Goal: Task Accomplishment & Management: Use online tool/utility

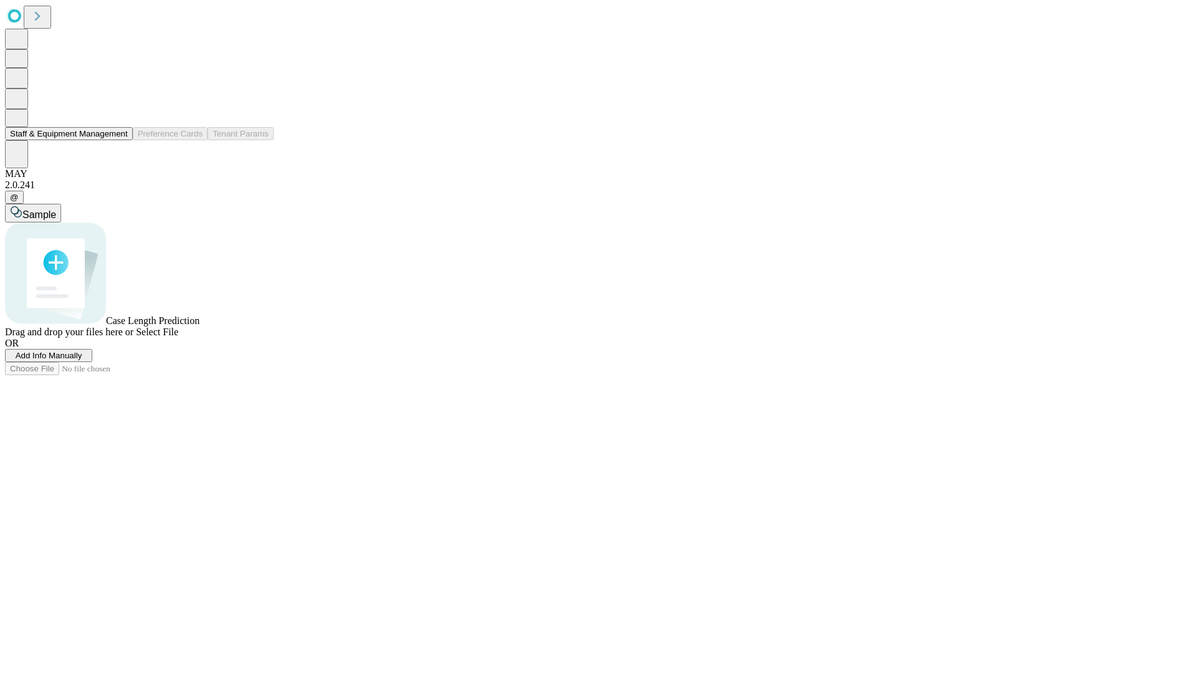
click at [119, 140] on button "Staff & Equipment Management" at bounding box center [69, 133] width 128 height 13
